Goal: Information Seeking & Learning: Check status

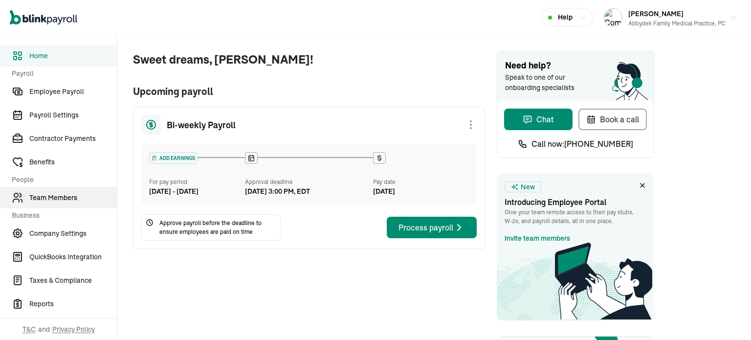
click at [55, 195] on span "Team Members" at bounding box center [73, 198] width 88 height 10
click at [54, 195] on span "Team Members" at bounding box center [73, 198] width 88 height 10
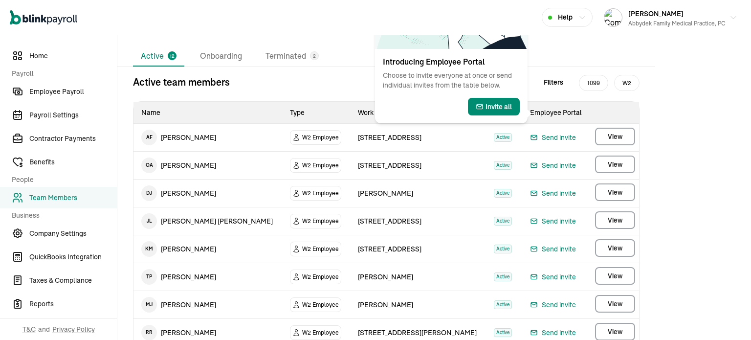
scroll to position [70, 0]
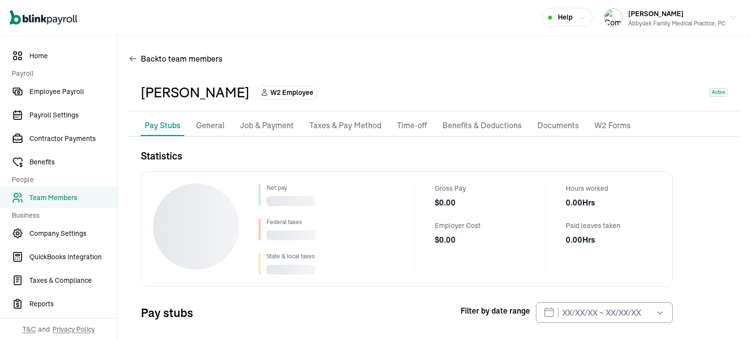
scroll to position [50, 0]
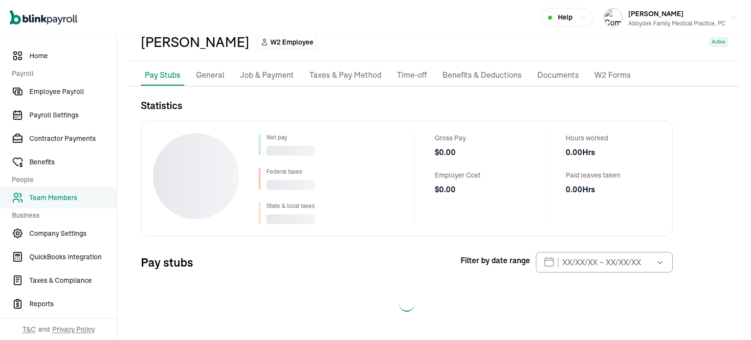
select select "2025"
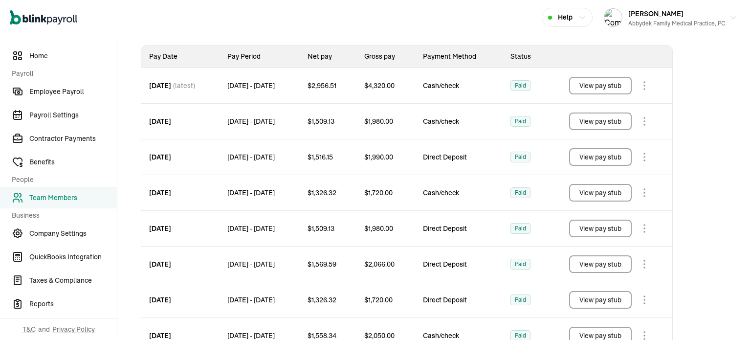
scroll to position [315, 0]
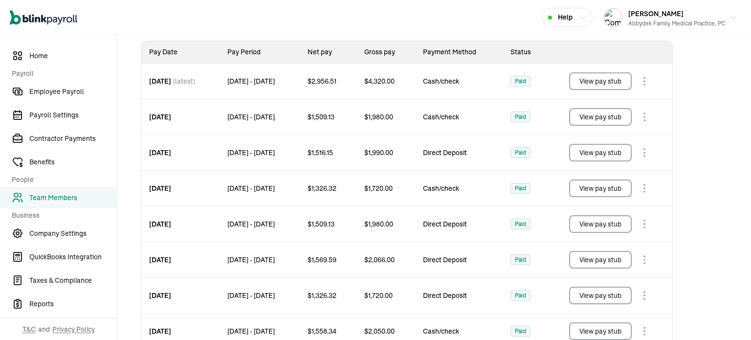
click at [611, 259] on button "View pay stub" at bounding box center [600, 260] width 63 height 18
click at [599, 219] on button "View pay stub" at bounding box center [600, 224] width 63 height 18
click at [599, 186] on button "View pay stub" at bounding box center [600, 188] width 63 height 18
click at [595, 153] on button "View pay stub" at bounding box center [600, 153] width 63 height 18
click at [595, 185] on button "View pay stub" at bounding box center [600, 188] width 63 height 18
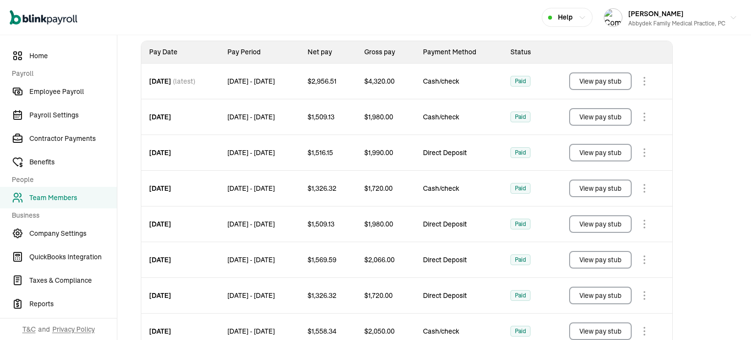
click at [616, 150] on button "View pay stub" at bounding box center [600, 153] width 63 height 18
click at [601, 115] on button "View pay stub" at bounding box center [600, 117] width 63 height 18
click at [730, 23] on button "[PERSON_NAME] Family Medical Practice, PC" at bounding box center [670, 17] width 141 height 24
click at [731, 23] on button "[PERSON_NAME] Family Medical Practice, PC" at bounding box center [670, 17] width 141 height 24
click at [593, 80] on button "View pay stub" at bounding box center [600, 81] width 63 height 18
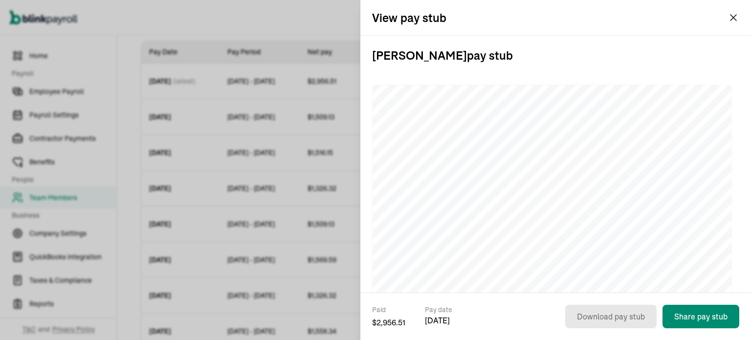
click at [592, 81] on div "[PERSON_NAME] pay stub" at bounding box center [555, 306] width 367 height 540
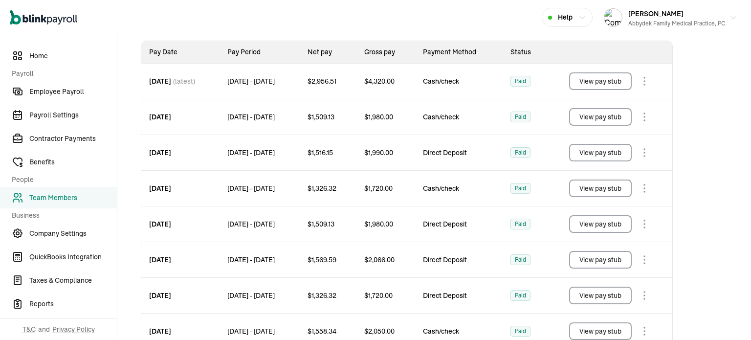
click at [585, 133] on td "View pay stub" at bounding box center [610, 117] width 124 height 36
drag, startPoint x: 585, startPoint y: 132, endPoint x: 588, endPoint y: 120, distance: 12.0
click at [588, 120] on td "View pay stub" at bounding box center [610, 117] width 124 height 36
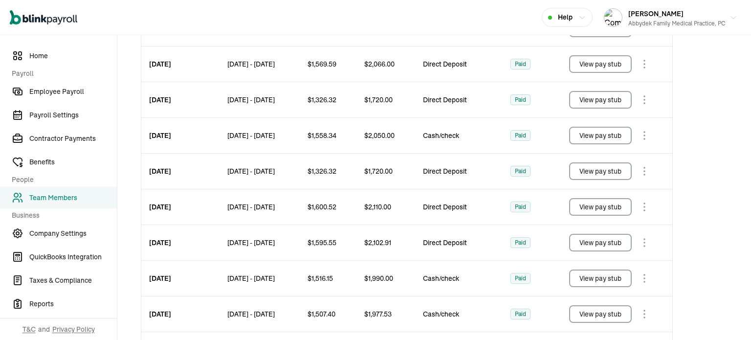
scroll to position [577, 0]
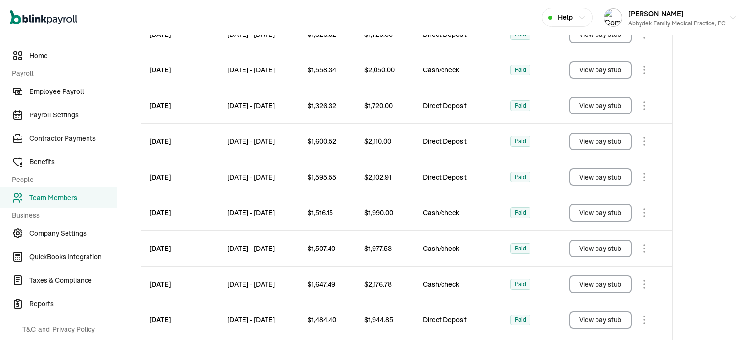
click at [444, 274] on td "Cash/check" at bounding box center [459, 285] width 88 height 36
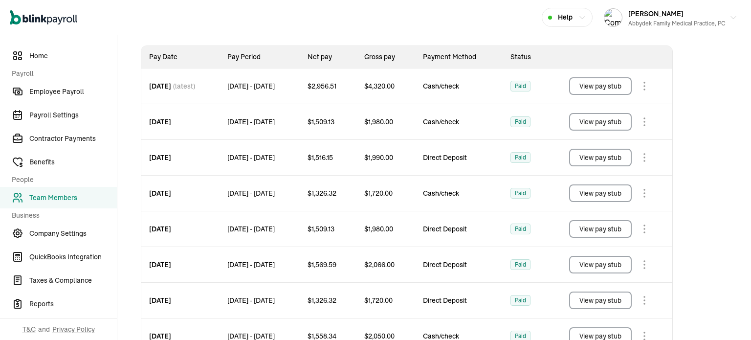
scroll to position [304, 0]
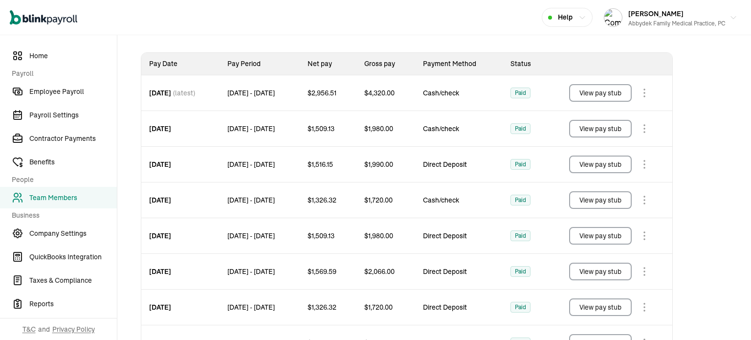
click at [692, 279] on div "Statistics Select year [DATE] 2024 2023 2022 2021 Net pay $ 36,180.58 Federal t…" at bounding box center [434, 317] width 610 height 944
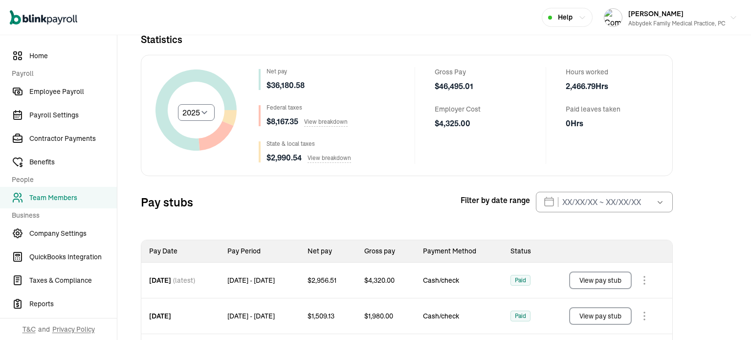
scroll to position [115, 0]
click at [424, 39] on h3 "Statistics" at bounding box center [407, 40] width 532 height 15
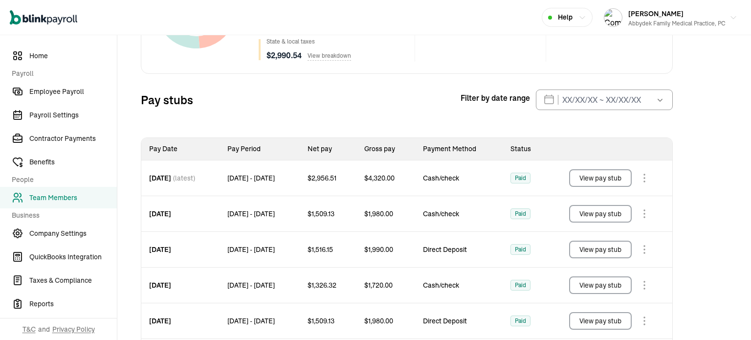
scroll to position [217, 0]
